Goal: Task Accomplishment & Management: Complete application form

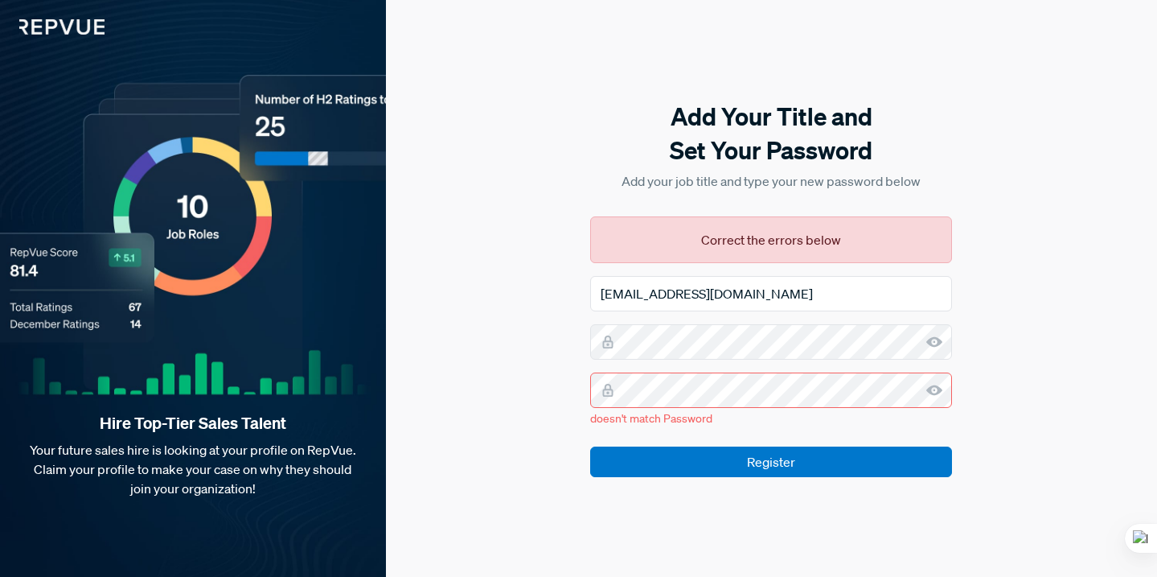
click at [935, 339] on icon at bounding box center [935, 342] width 16 height 16
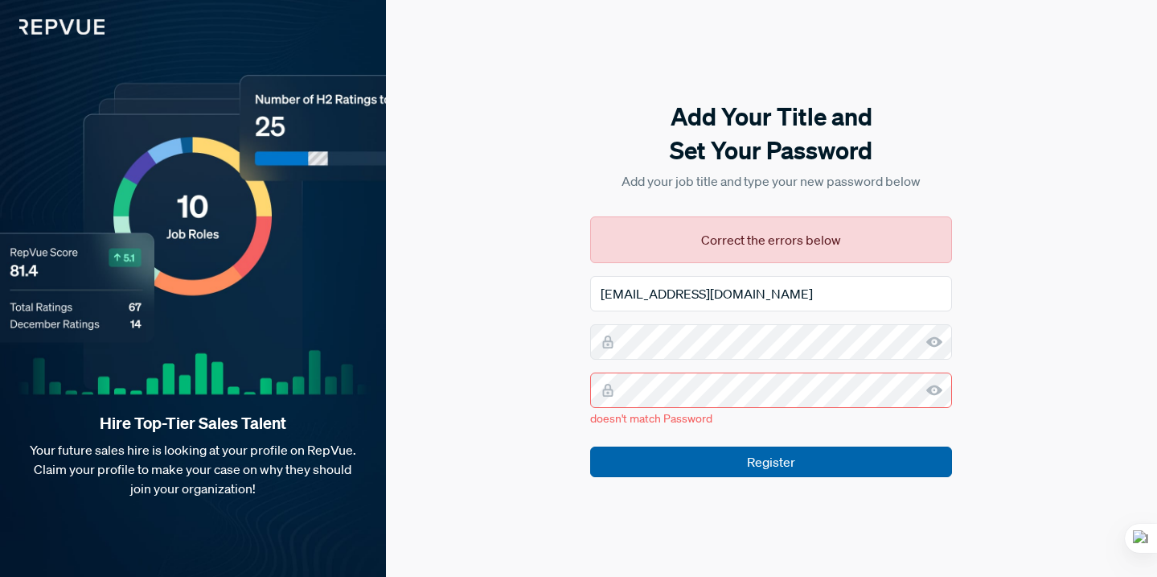
click at [647, 471] on input "Register" at bounding box center [771, 461] width 362 height 31
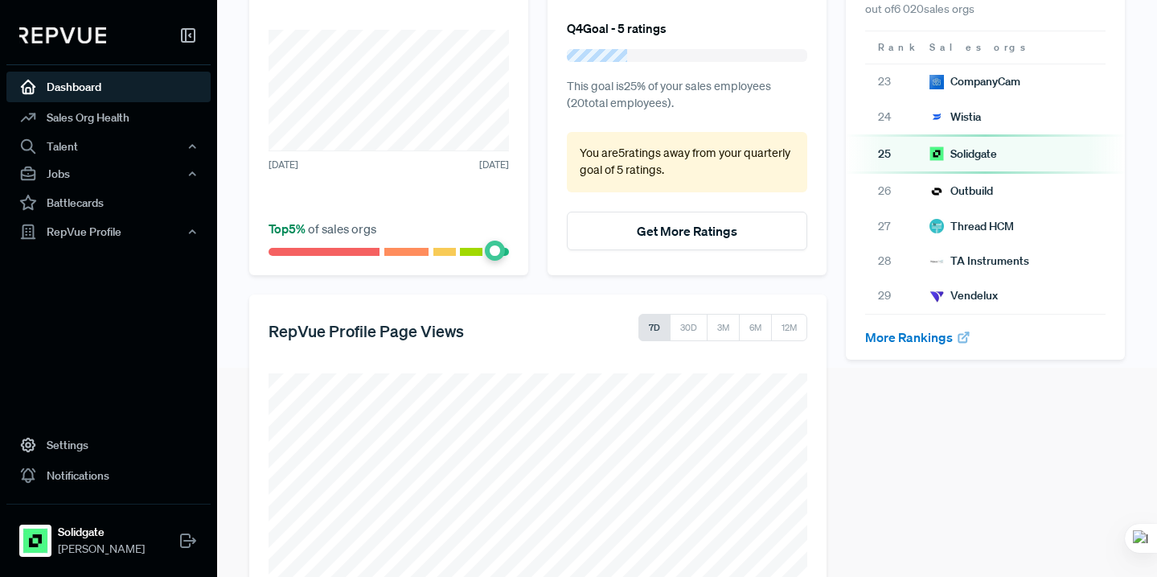
scroll to position [319, 0]
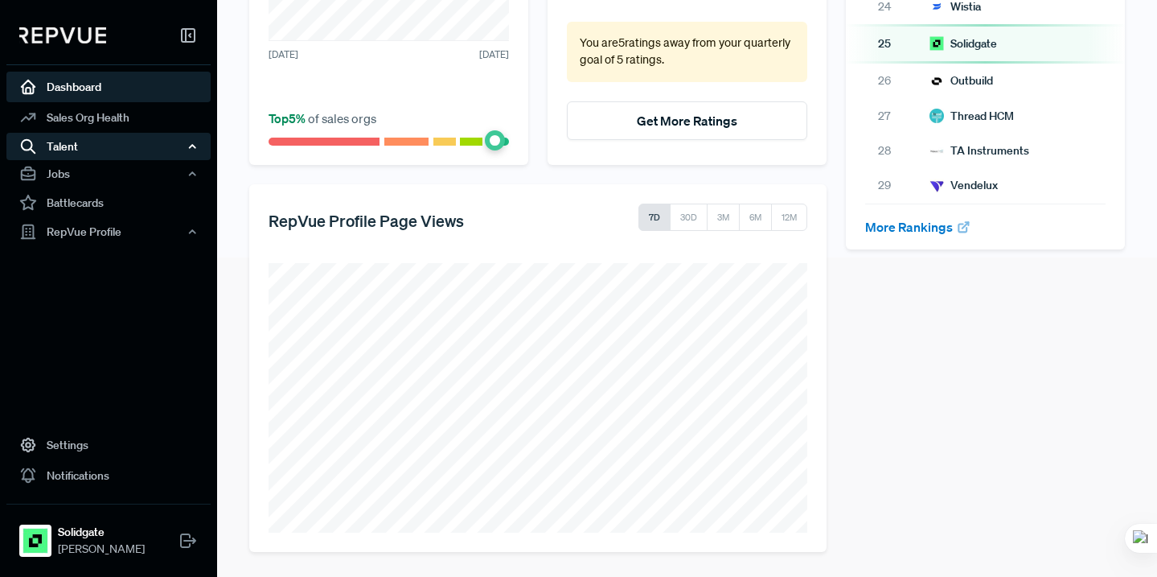
click at [105, 149] on div "Talent" at bounding box center [108, 146] width 204 height 27
click at [105, 148] on div "Talent" at bounding box center [108, 146] width 204 height 27
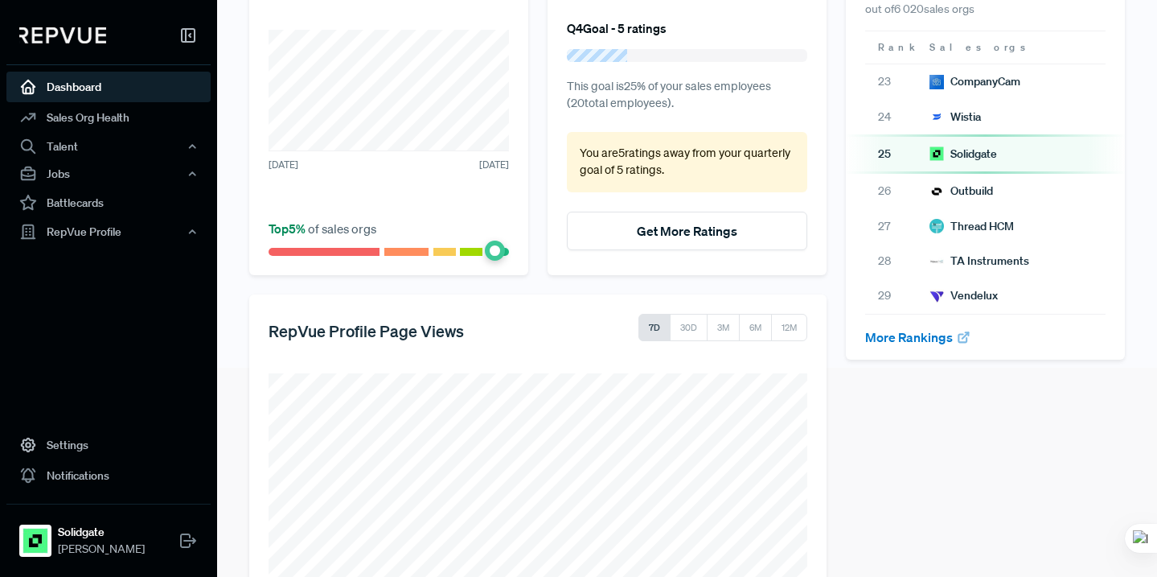
scroll to position [0, 0]
